Goal: Complete Application Form: Complete application form

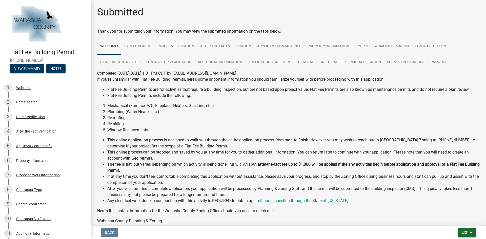
click at [468, 233] on span "Exit" at bounding box center [465, 233] width 7 height 4
click at [455, 219] on button "Save & Exit" at bounding box center [456, 220] width 41 height 12
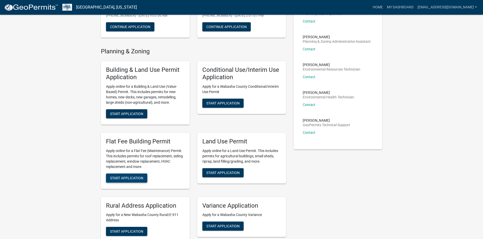
scroll to position [152, 0]
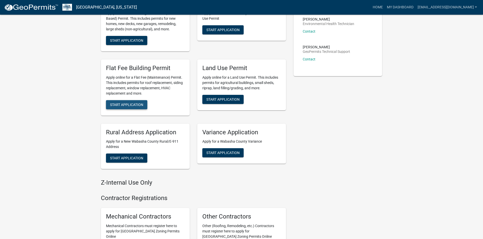
click at [137, 103] on span "Start Application" at bounding box center [126, 105] width 33 height 4
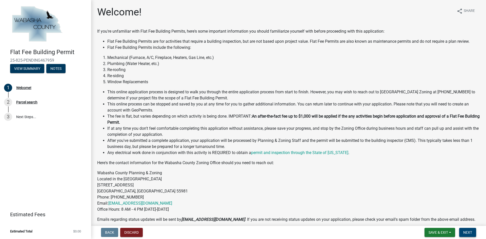
click at [472, 234] on span "Next" at bounding box center [468, 233] width 9 height 4
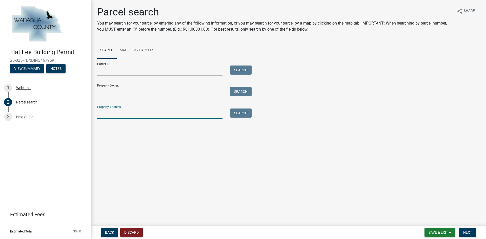
click at [129, 116] on input "Property Address:" at bounding box center [159, 114] width 125 height 10
type input "729 rustic"
click at [252, 115] on div "Search" at bounding box center [239, 114] width 27 height 10
click at [238, 110] on button "Search" at bounding box center [241, 113] width 22 height 9
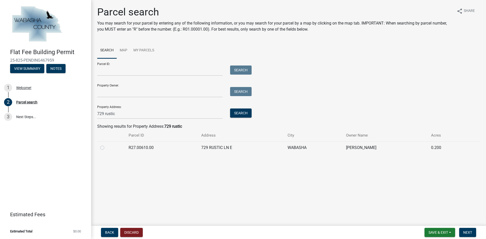
click at [106, 145] on label at bounding box center [106, 145] width 0 height 0
click at [106, 148] on input "radio" at bounding box center [107, 146] width 3 height 3
radio input "true"
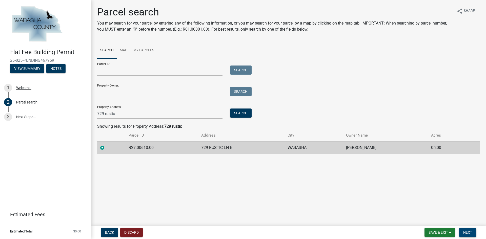
click at [465, 231] on span "Next" at bounding box center [468, 233] width 9 height 4
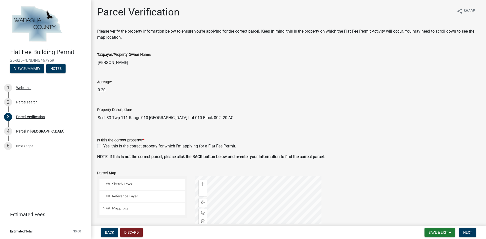
click at [103, 145] on label "Yes, this is the correct property for which I'm applying for a Flat Fee Permit." at bounding box center [169, 146] width 133 height 6
click at [103, 145] on input "Yes, this is the correct property for which I'm applying for a Flat Fee Permit." at bounding box center [104, 144] width 3 height 3
checkbox input "true"
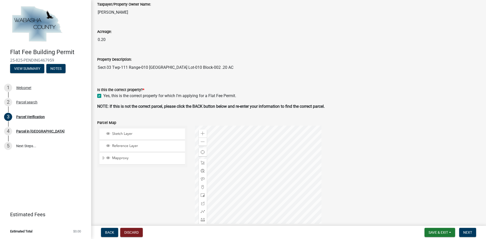
scroll to position [51, 0]
click at [470, 231] on span "Next" at bounding box center [468, 233] width 9 height 4
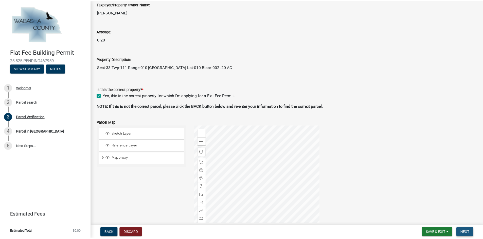
scroll to position [0, 0]
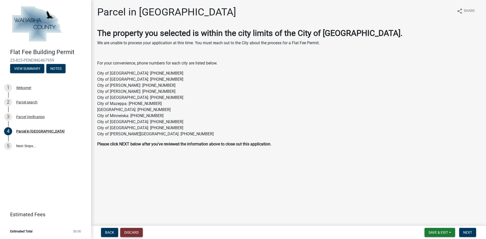
click at [136, 228] on button "Discard" at bounding box center [131, 232] width 23 height 9
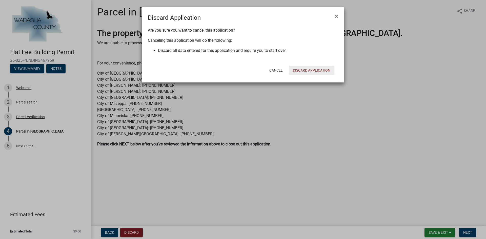
click at [317, 69] on button "Discard Application" at bounding box center [312, 70] width 46 height 9
